Goal: Task Accomplishment & Management: Manage account settings

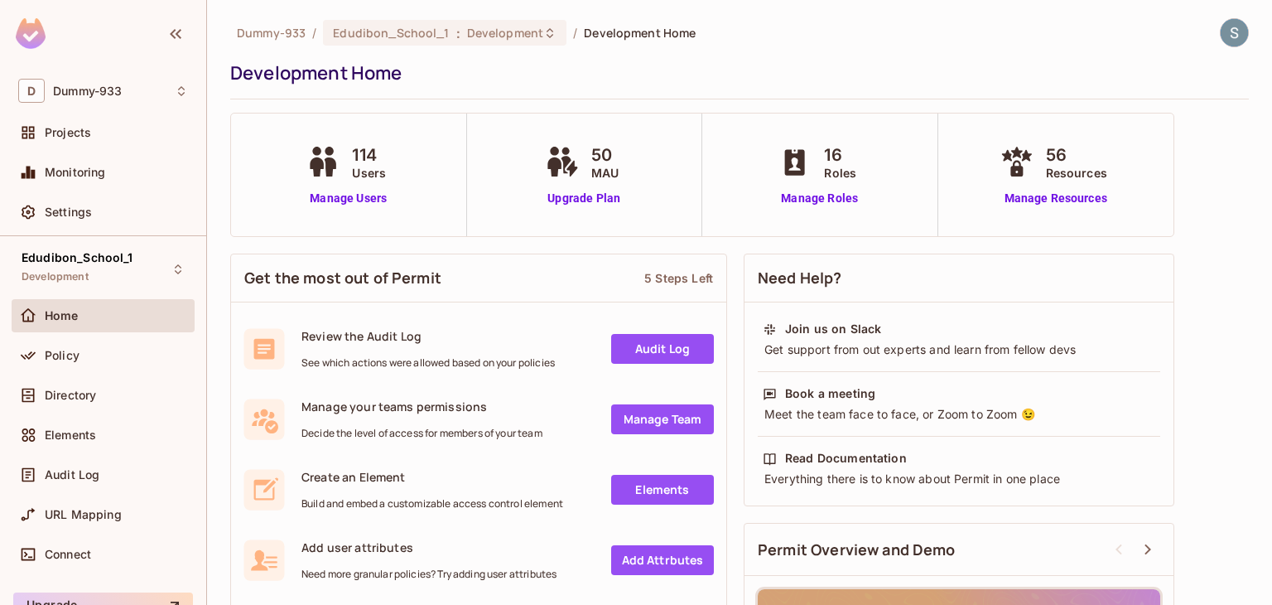
click at [673, 347] on link "Audit Log" at bounding box center [662, 349] width 103 height 30
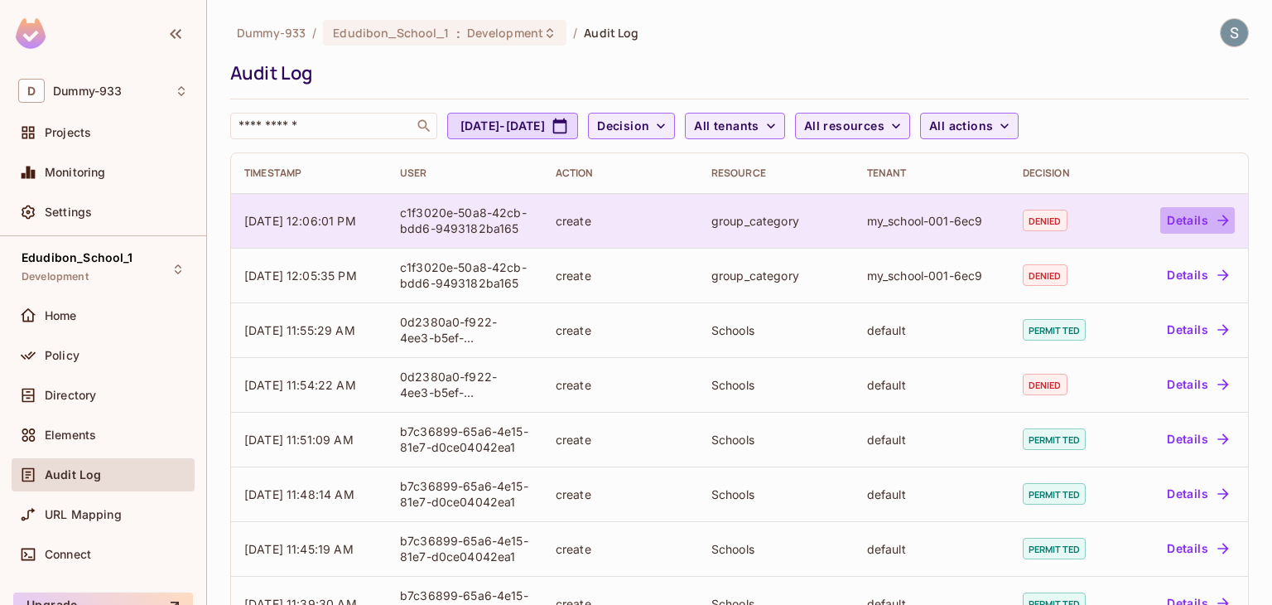
click at [1196, 221] on button "Details" at bounding box center [1197, 220] width 75 height 27
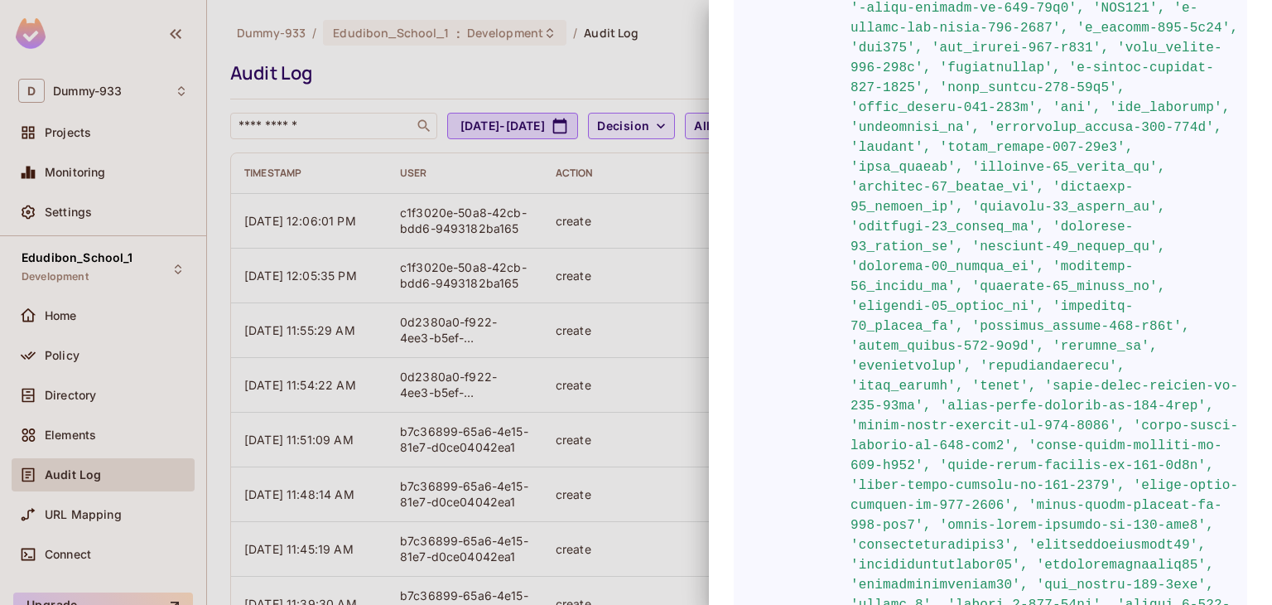
scroll to position [745, 0]
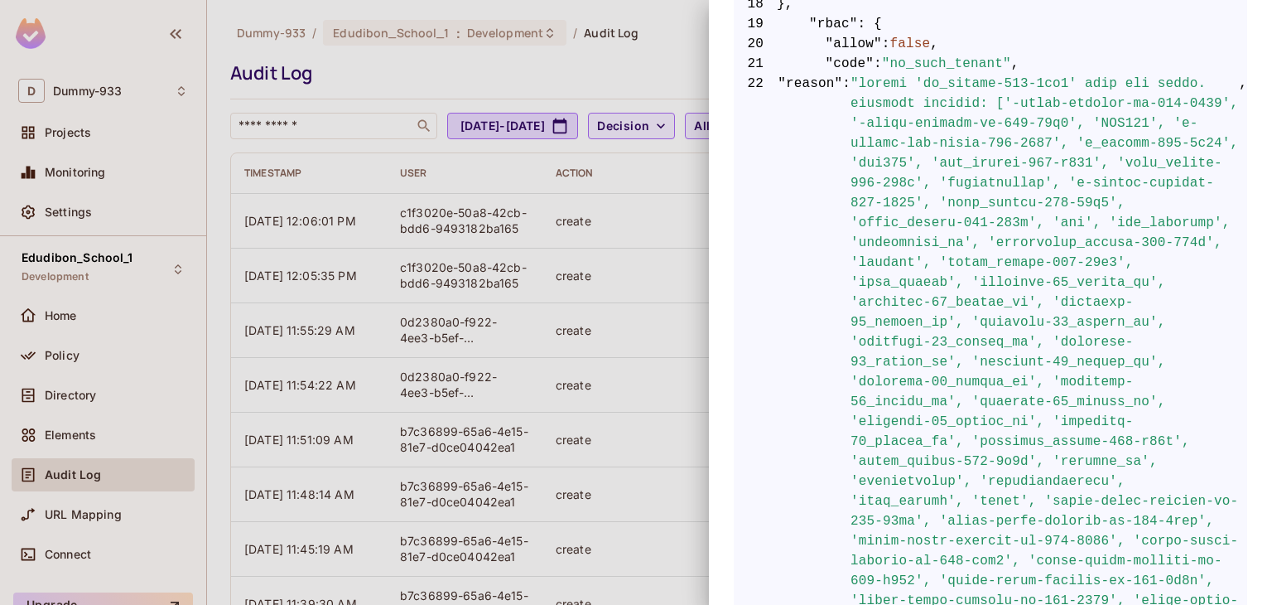
click at [99, 393] on div at bounding box center [636, 302] width 1272 height 605
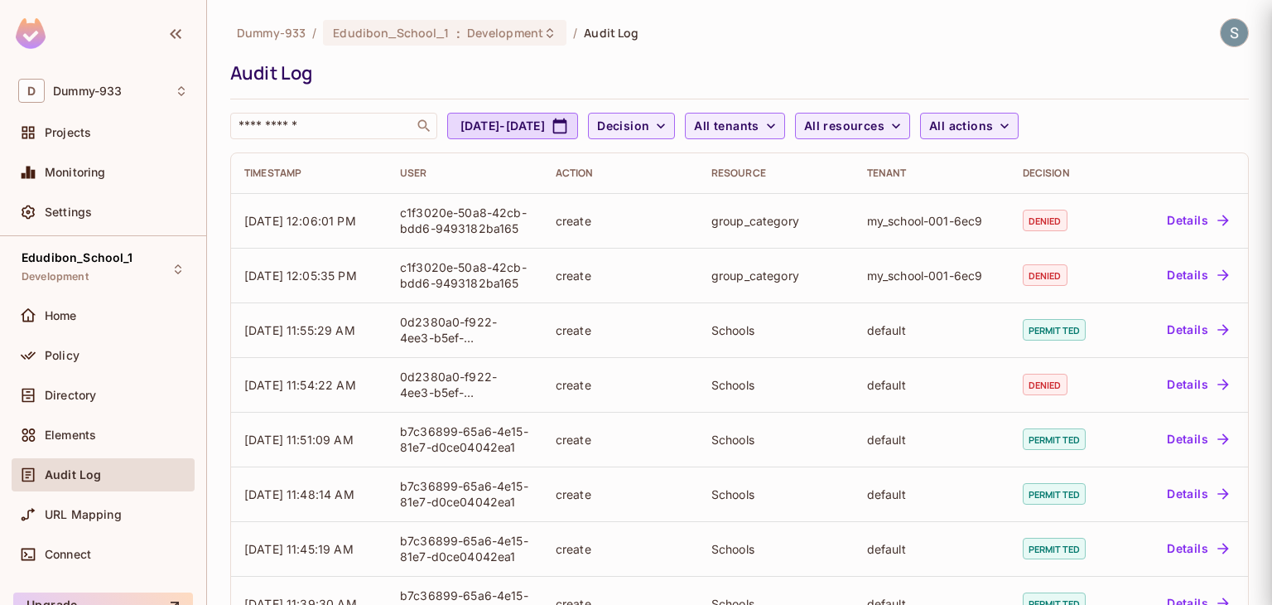
scroll to position [0, 0]
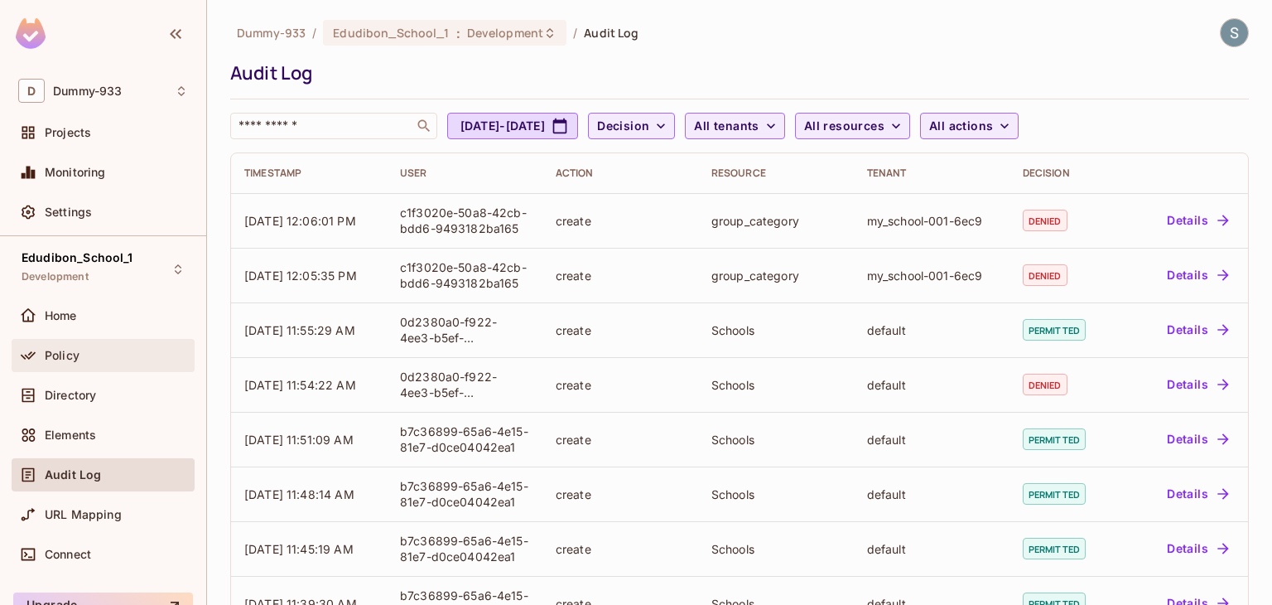
click at [86, 351] on div "Policy" at bounding box center [116, 355] width 143 height 13
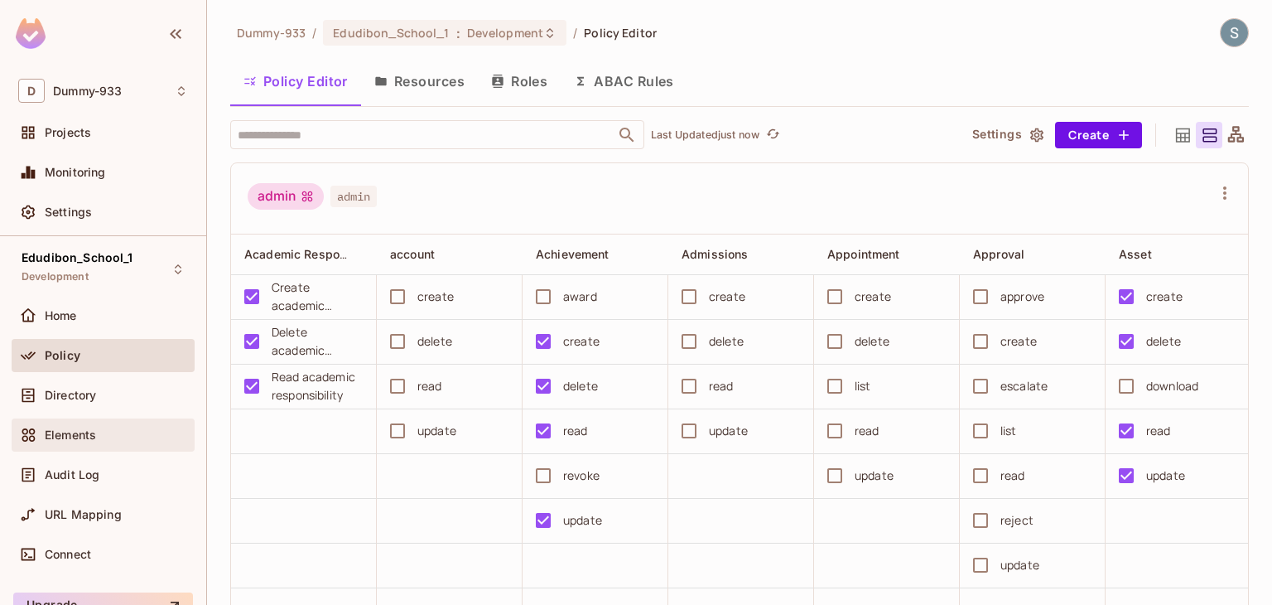
click at [89, 418] on div "Elements" at bounding box center [103, 434] width 183 height 33
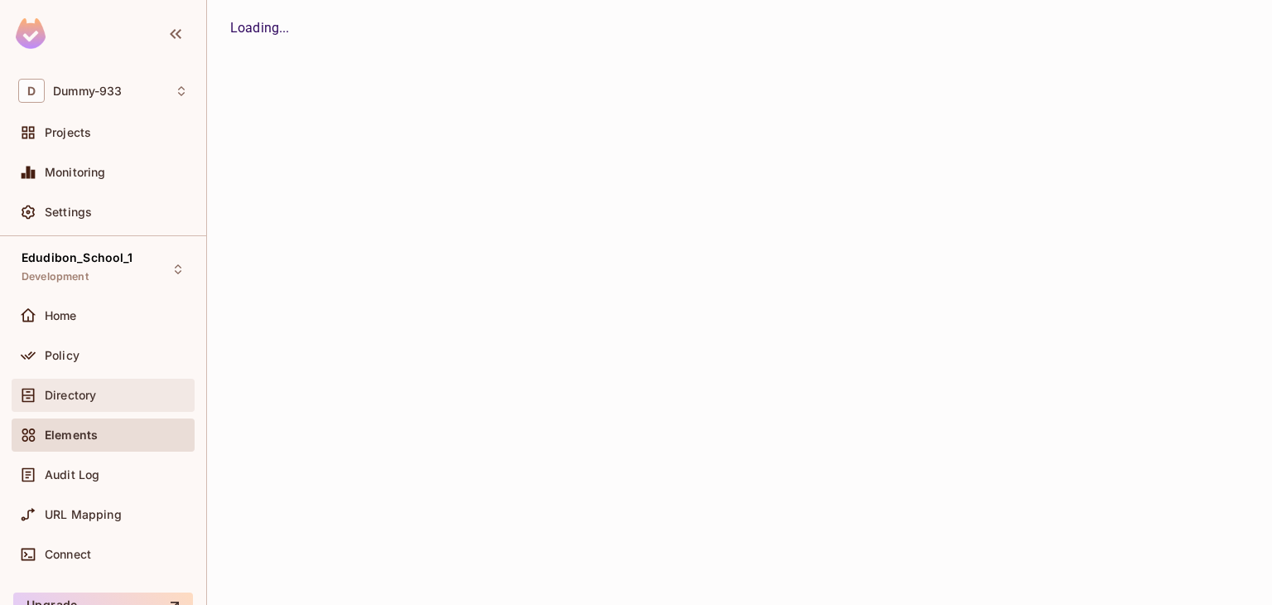
click at [94, 394] on span "Directory" at bounding box center [70, 394] width 51 height 13
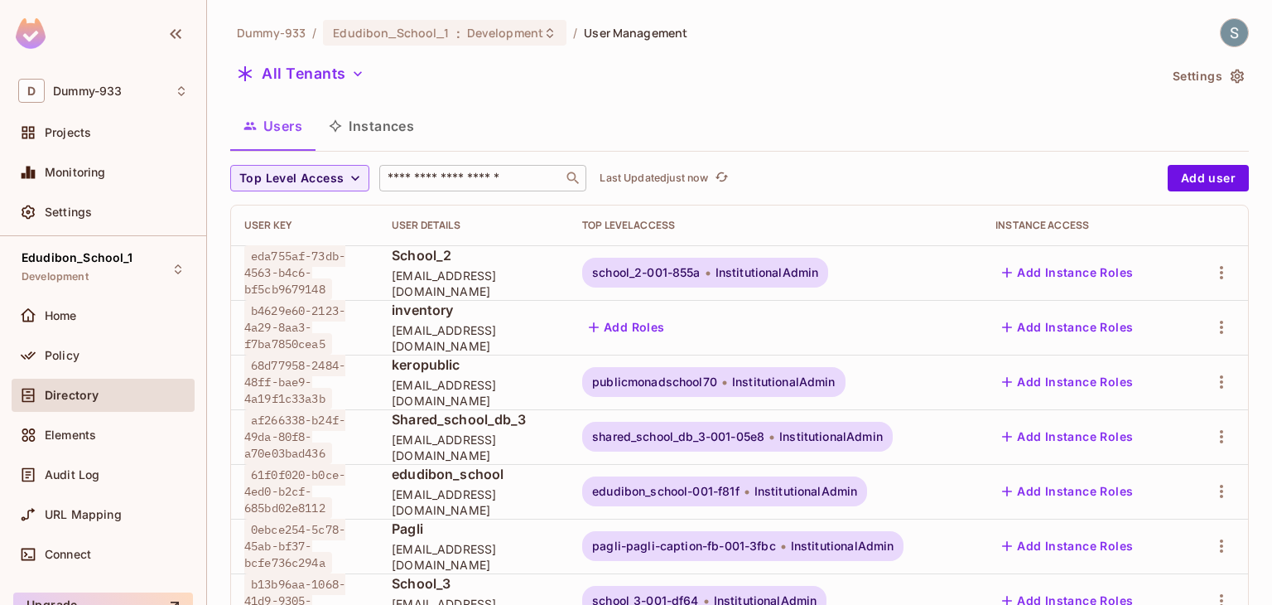
click at [415, 176] on input "text" at bounding box center [471, 178] width 174 height 17
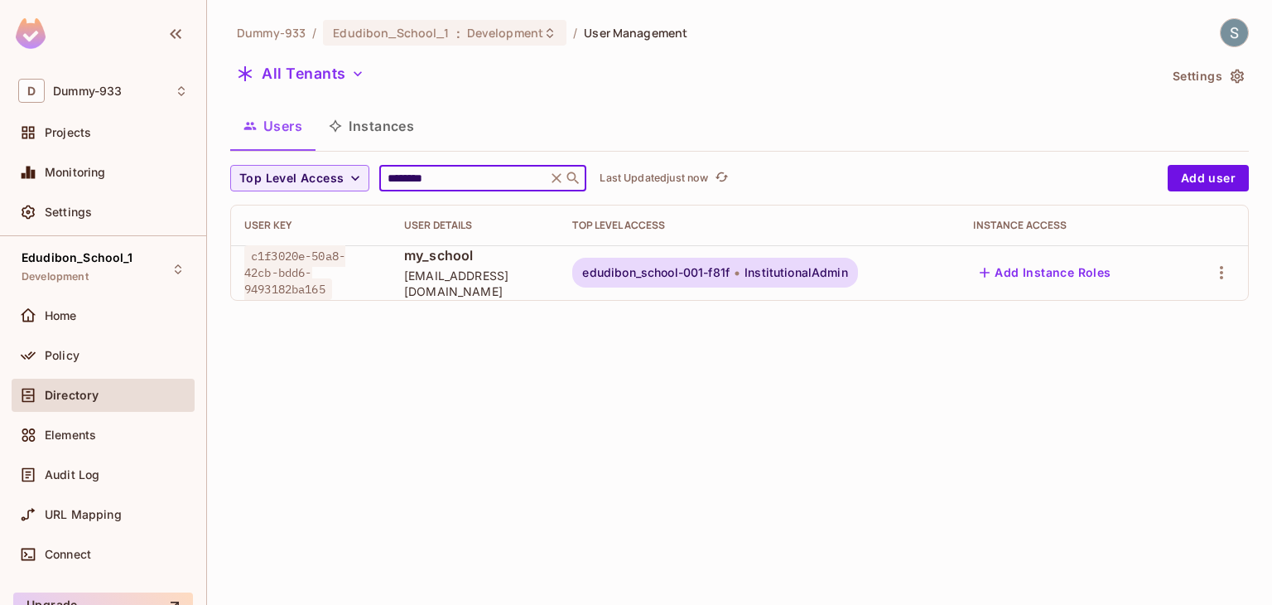
type input "********"
click at [697, 273] on span "edudibon_school-001-f81f" at bounding box center [655, 272] width 147 height 13
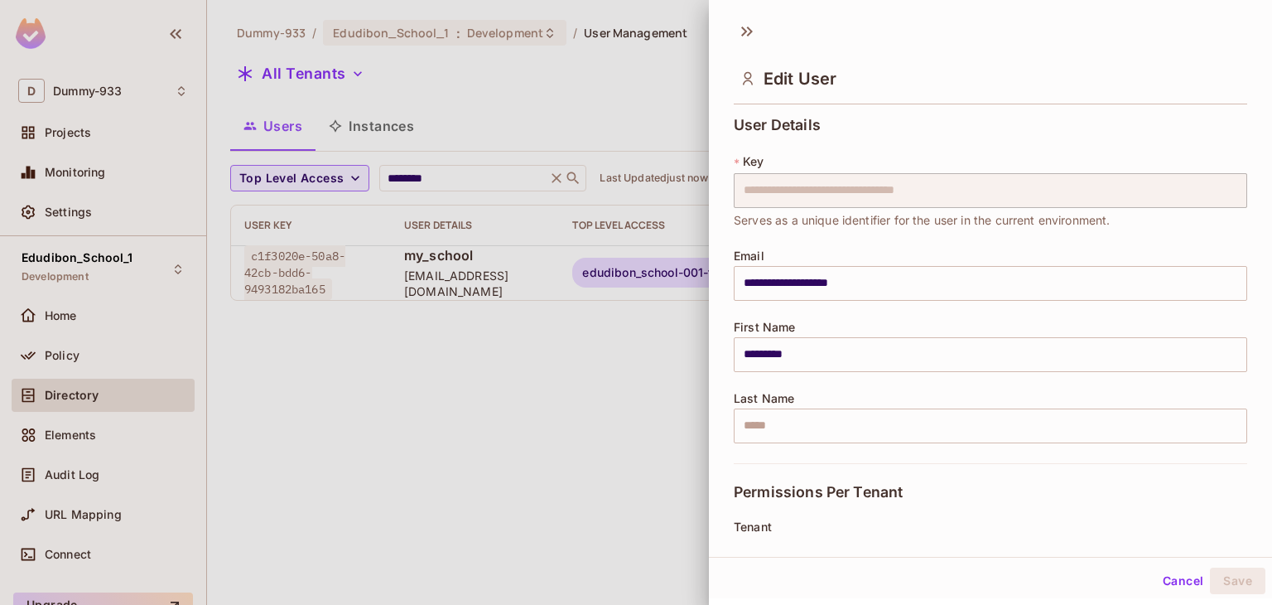
click at [523, 372] on div at bounding box center [636, 302] width 1272 height 605
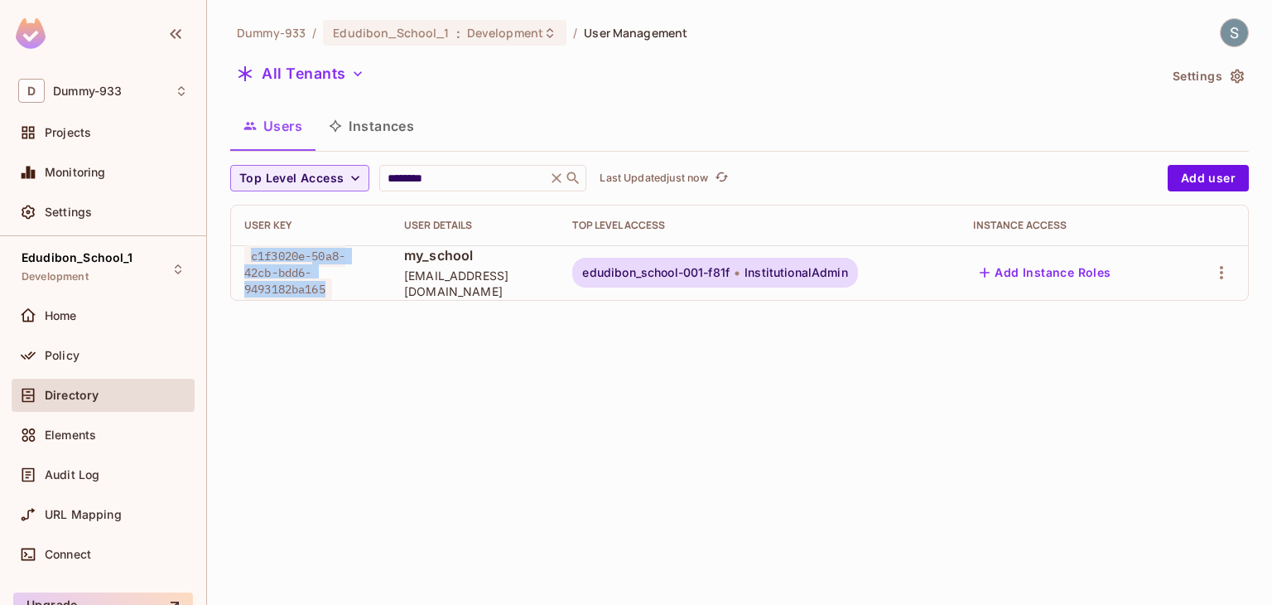
drag, startPoint x: 340, startPoint y: 283, endPoint x: 241, endPoint y: 263, distance: 101.5
click at [241, 263] on td "c1f3020e-50a8-42cb-bdd6-9493182ba165" at bounding box center [311, 272] width 160 height 55
copy span "c1f3020e-50a8-42cb-bdd6-9493182ba165"
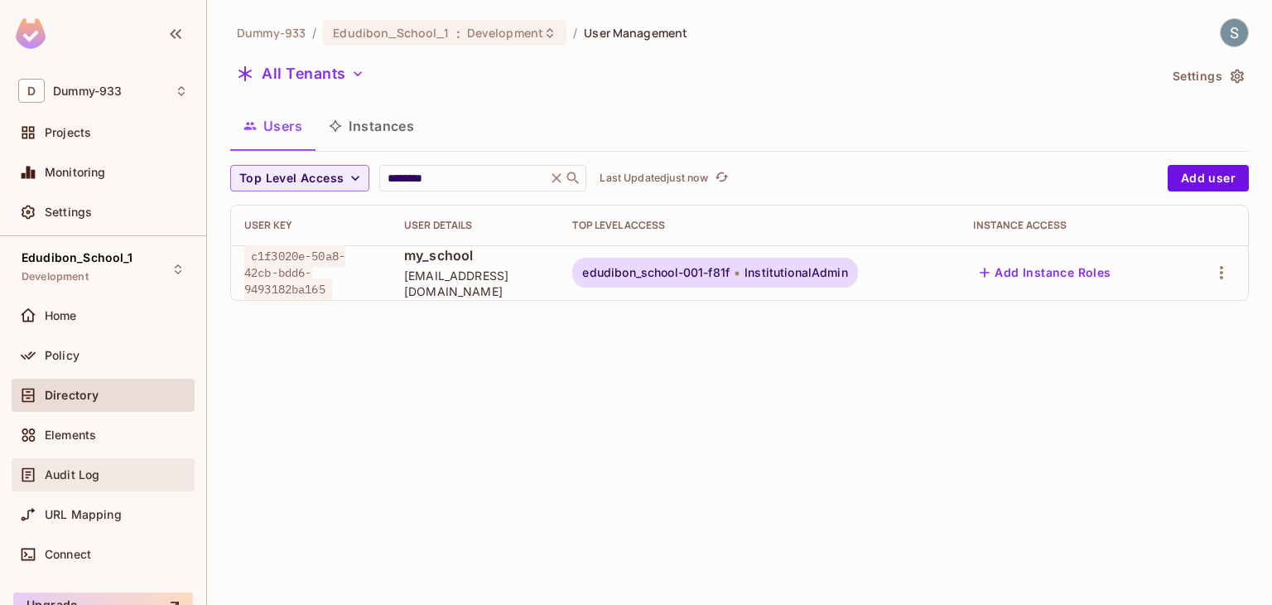
click at [130, 461] on div "Audit Log" at bounding box center [103, 474] width 183 height 33
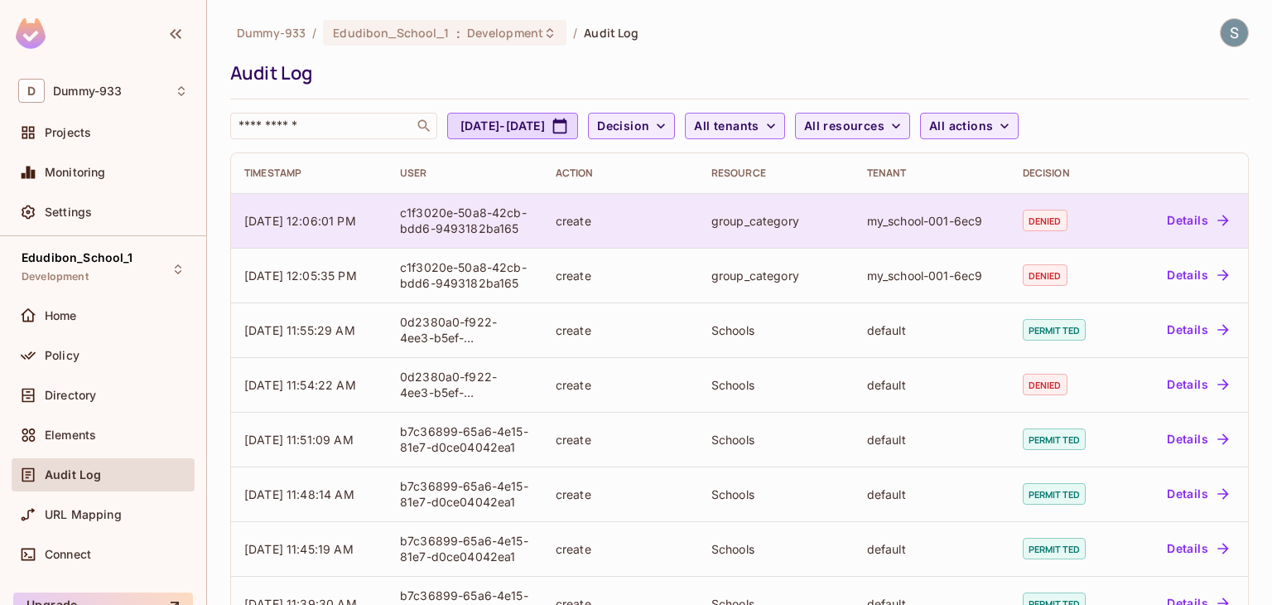
click at [1205, 229] on button "Details" at bounding box center [1197, 220] width 75 height 27
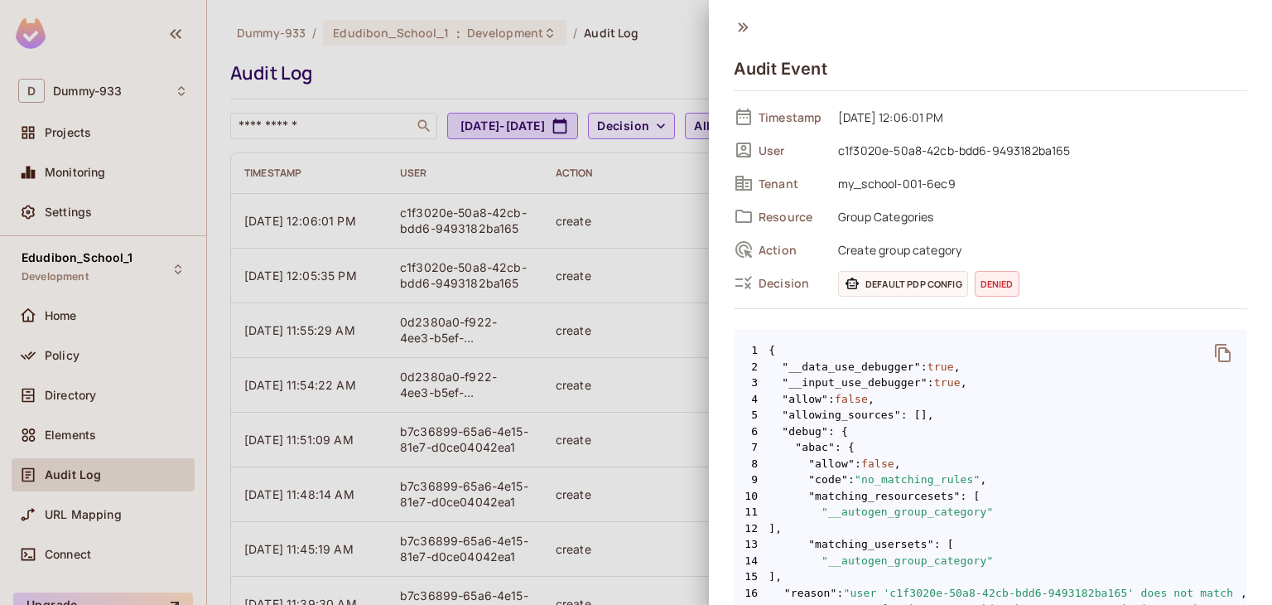
click at [1216, 346] on icon "delete" at bounding box center [1223, 353] width 20 height 20
click at [472, 176] on div at bounding box center [636, 302] width 1272 height 605
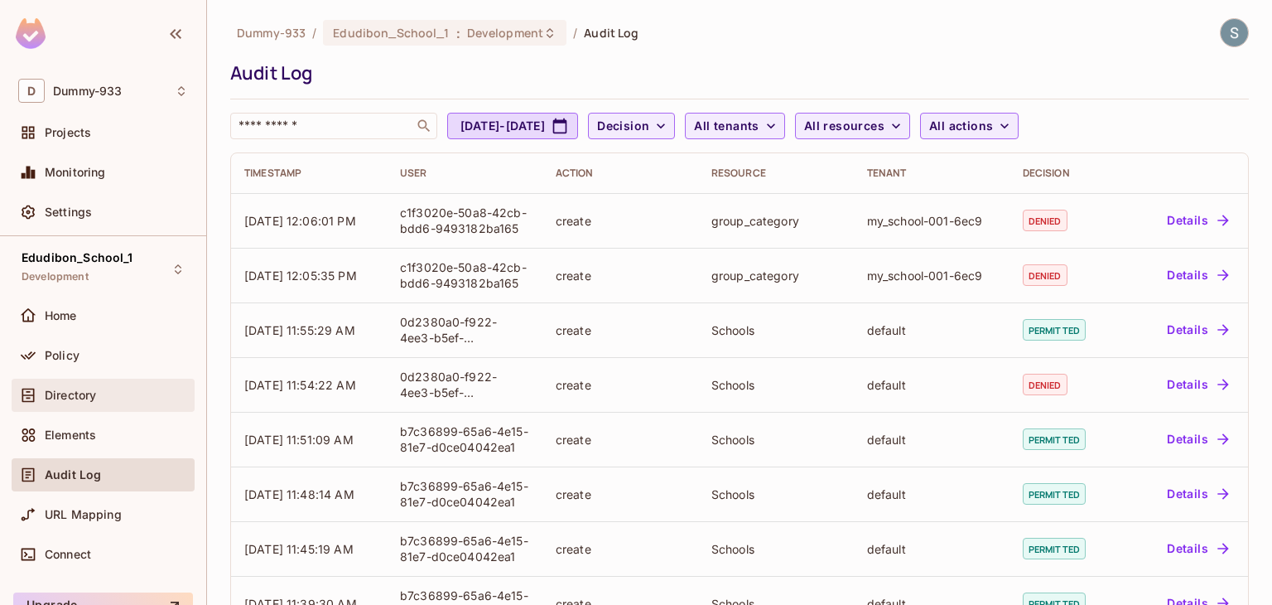
click at [113, 408] on div "Directory" at bounding box center [103, 395] width 183 height 33
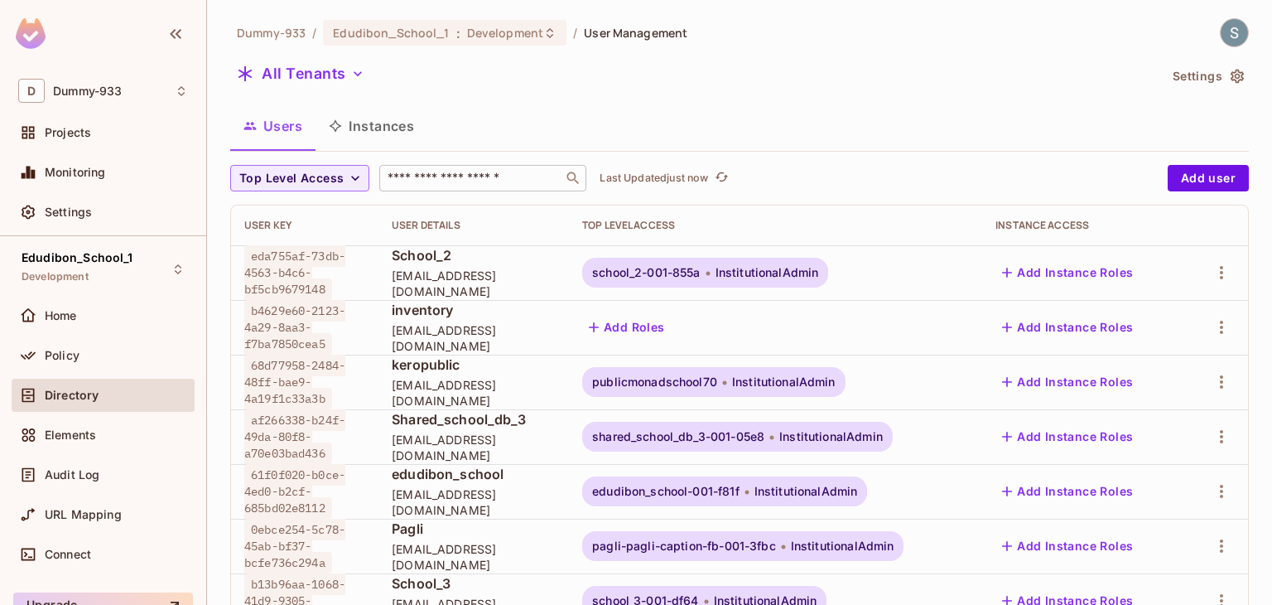
click at [425, 183] on input "text" at bounding box center [471, 178] width 174 height 17
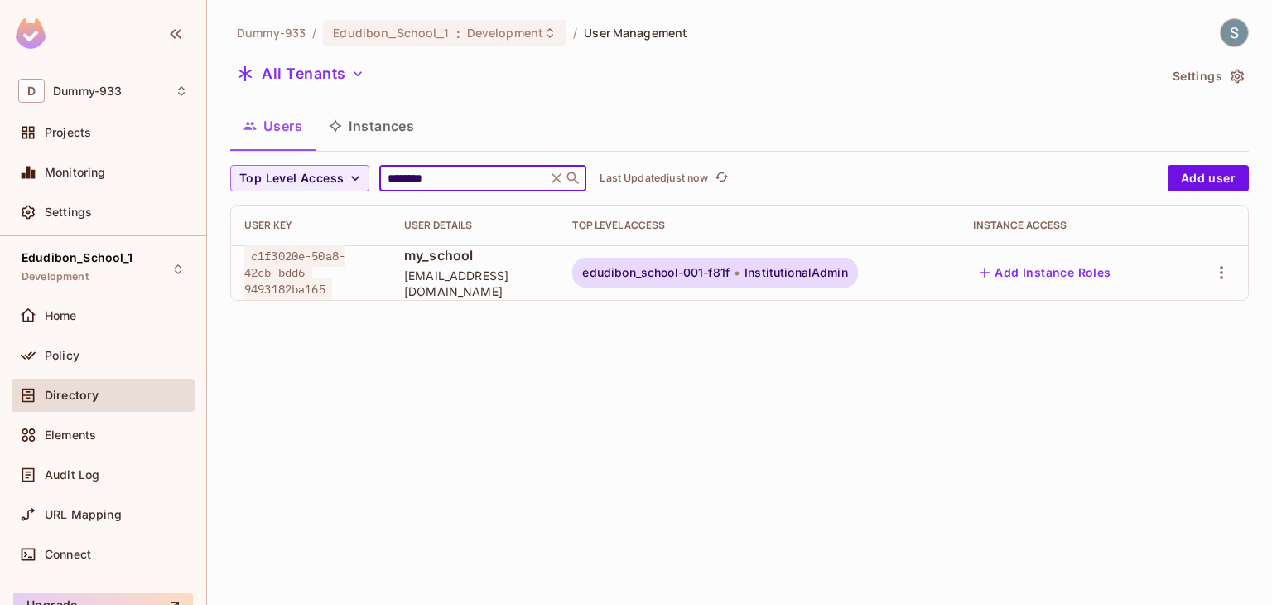
type input "********"
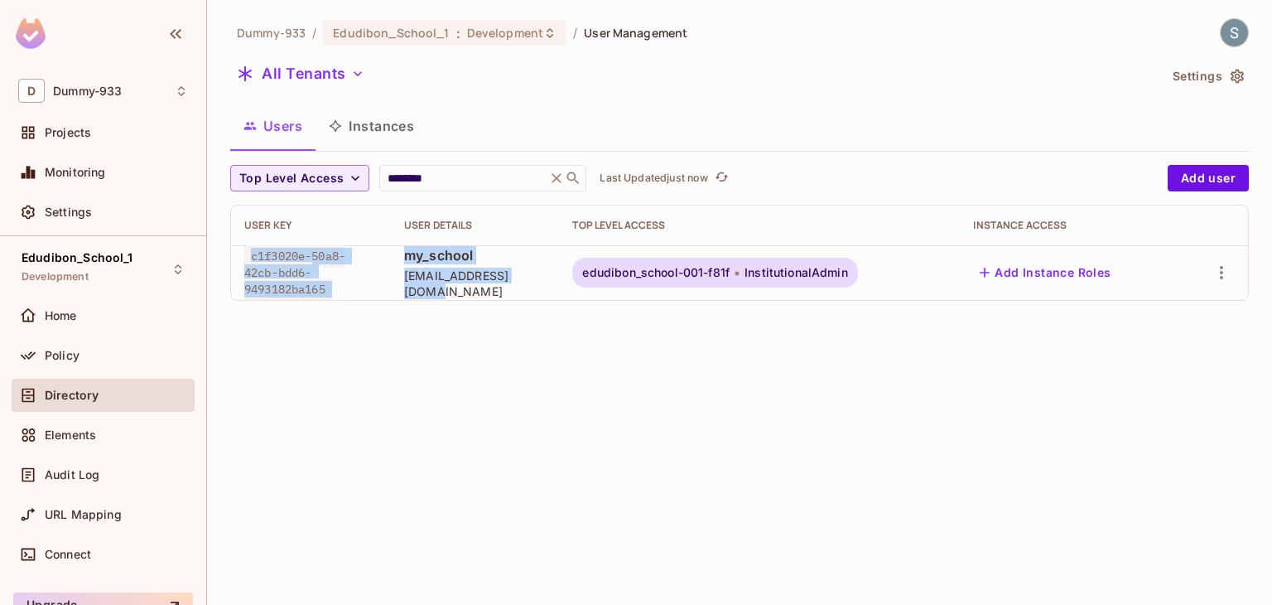
drag, startPoint x: 553, startPoint y: 286, endPoint x: 239, endPoint y: 259, distance: 315.0
click at [239, 259] on tr "c1f3020e-50a8-42cb-bdd6-9493182ba165 my_school [EMAIL_ADDRESS][DOMAIN_NAME] edu…" at bounding box center [739, 272] width 1017 height 55
copy tr "c1f3020e-50a8-42cb-bdd6-9493182ba165 my_school [EMAIL_ADDRESS][DOMAIN_NAME]"
